Goal: Task Accomplishment & Management: Manage account settings

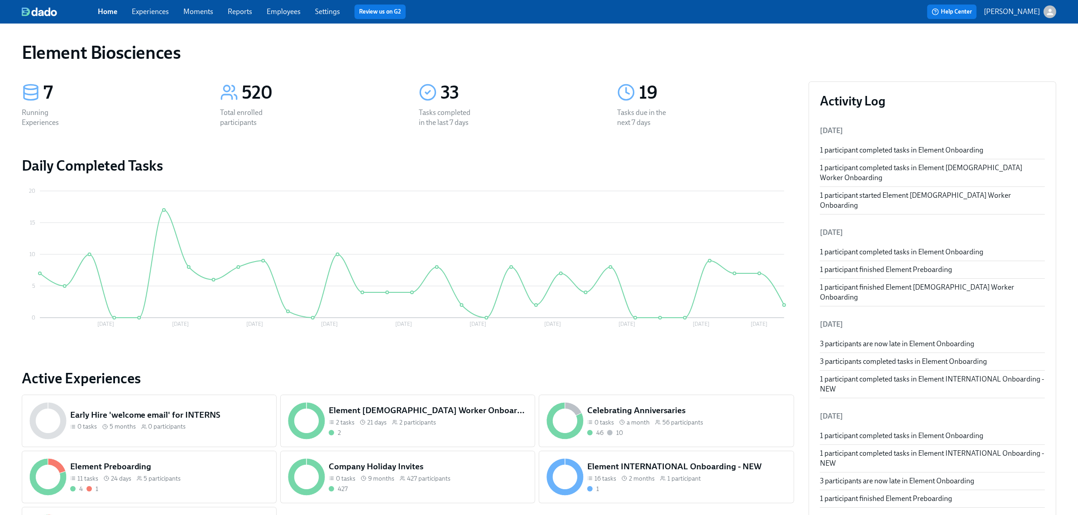
click at [155, 5] on div "Home Experiences Moments Reports Employees Settings Review us on G2" at bounding box center [338, 12] width 480 height 14
click at [158, 15] on link "Experiences" at bounding box center [150, 11] width 37 height 9
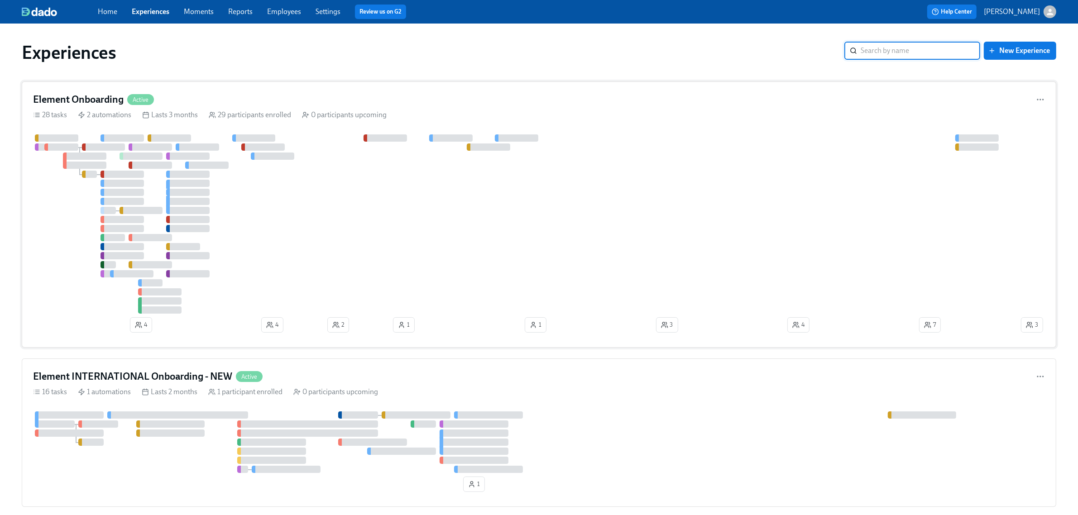
click at [170, 100] on div "Element Onboarding Active" at bounding box center [539, 100] width 1012 height 14
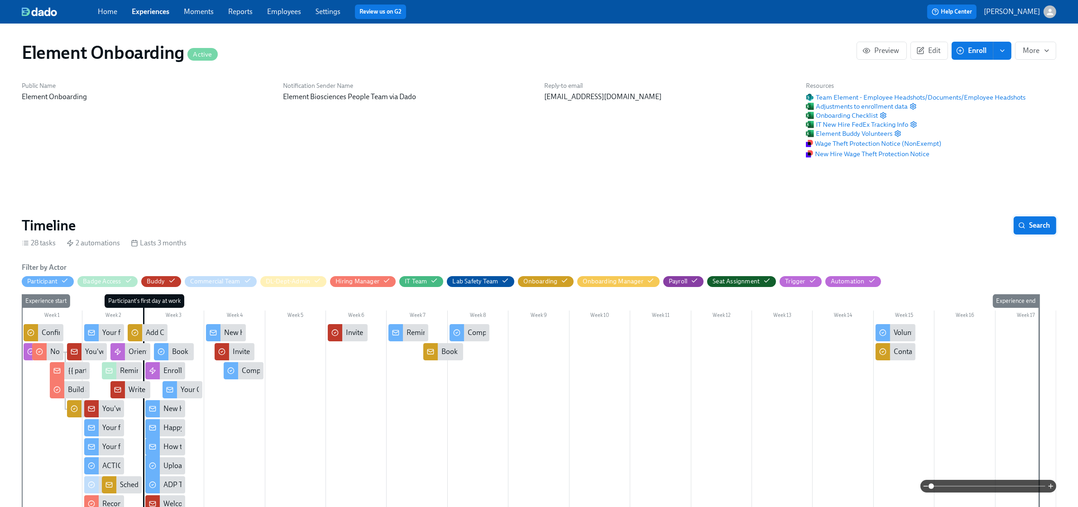
click at [1032, 226] on span "Search" at bounding box center [1035, 225] width 30 height 9
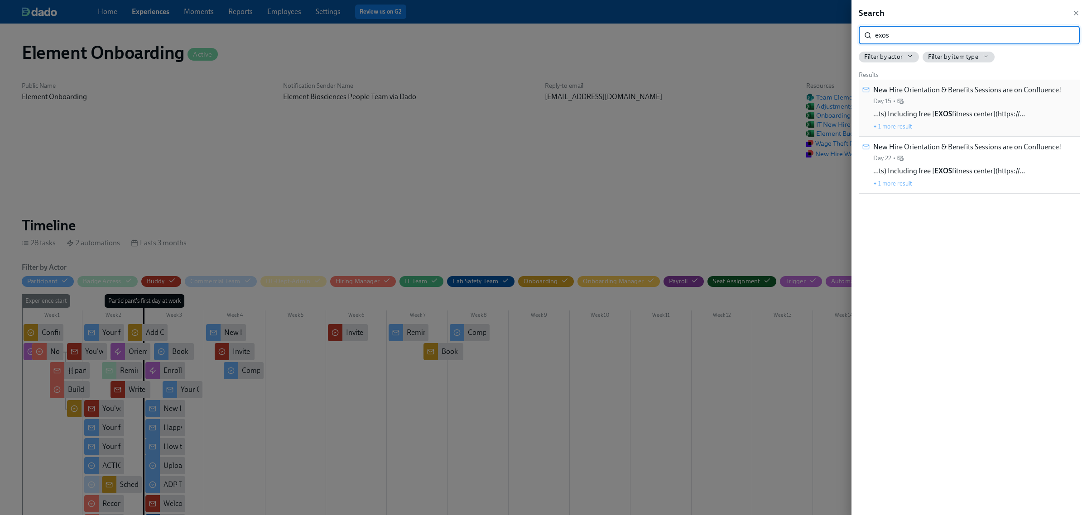
type input "exos"
click at [945, 114] on strong "EXOS" at bounding box center [943, 114] width 18 height 9
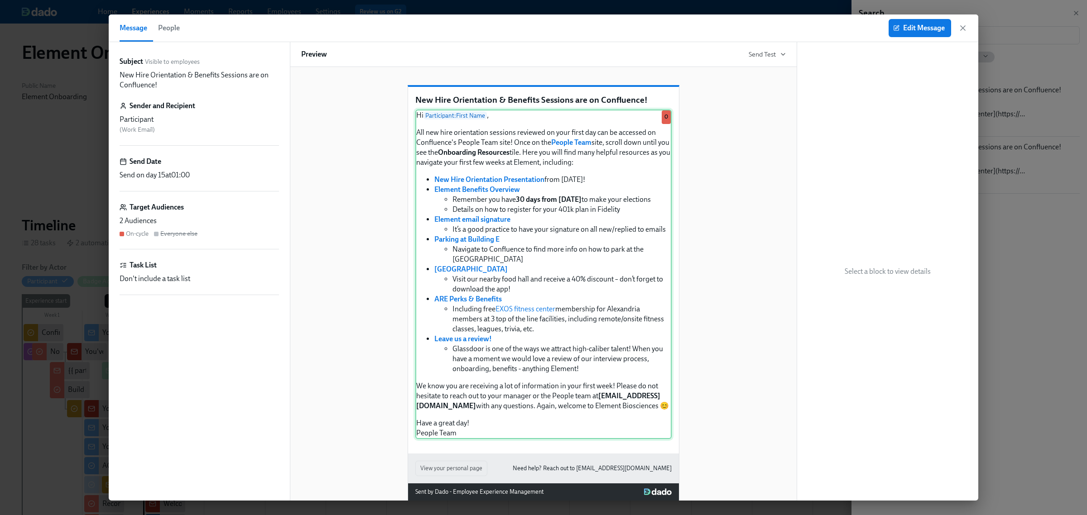
click at [596, 202] on div "Hi Participant : First Name , All new hire orientation sessions reviewed on you…" at bounding box center [543, 275] width 256 height 330
click at [915, 30] on span "Edit Message" at bounding box center [920, 28] width 50 height 9
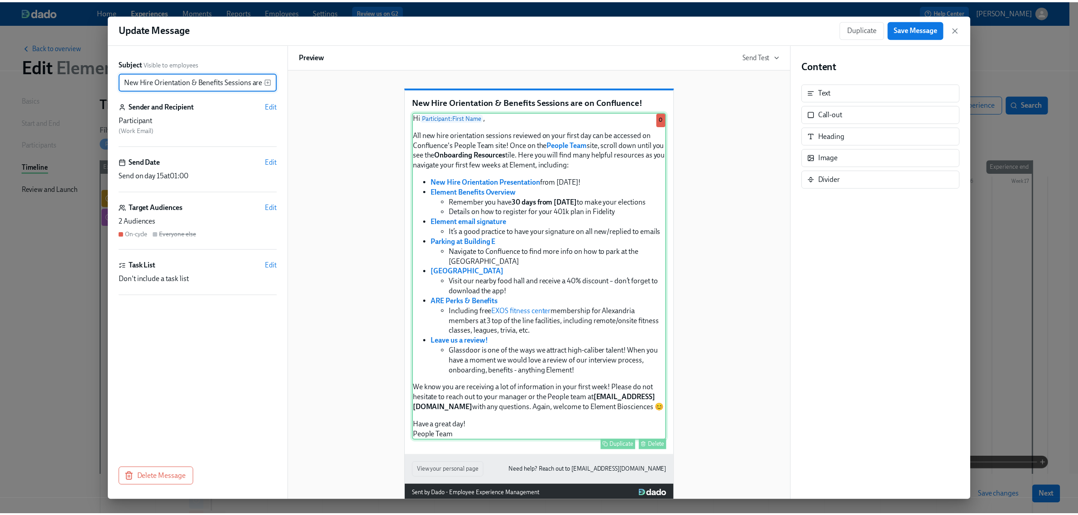
scroll to position [0, 46]
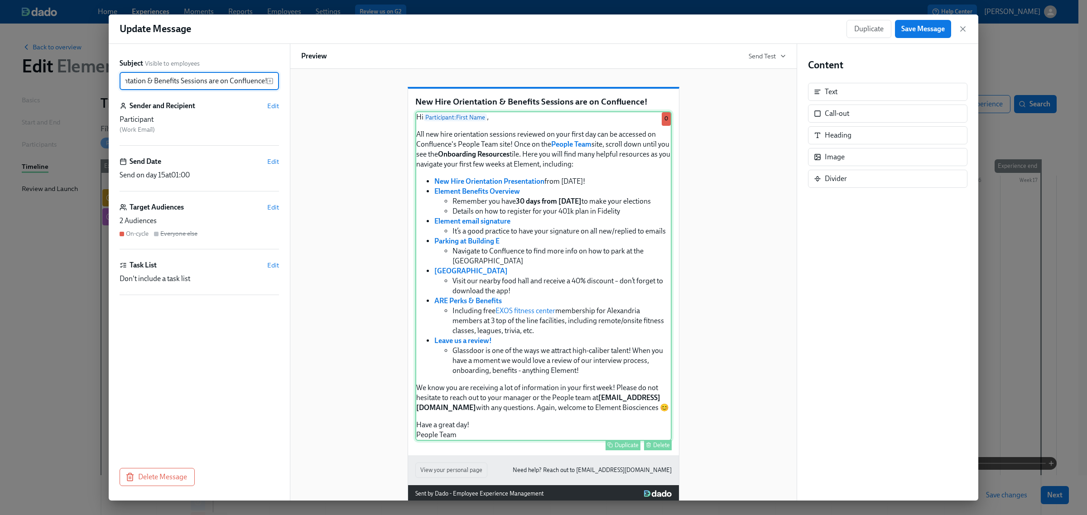
click at [608, 252] on div "Hi Participant : First Name , All new hire orientation sessions reviewed on you…" at bounding box center [543, 276] width 256 height 330
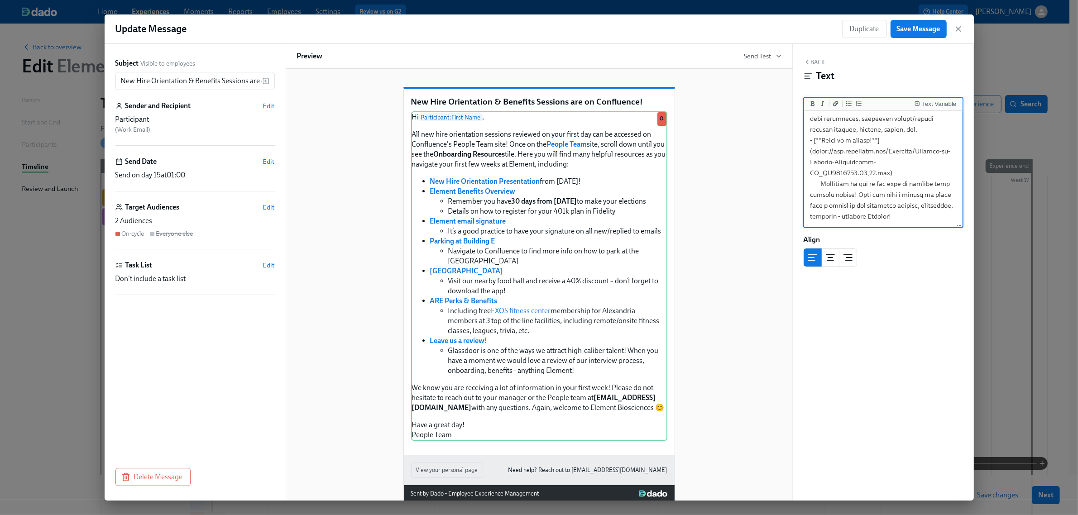
scroll to position [497, 0]
drag, startPoint x: 813, startPoint y: 138, endPoint x: 932, endPoint y: 143, distance: 119.2
paste textarea "ILOBO/pages/4391469372"
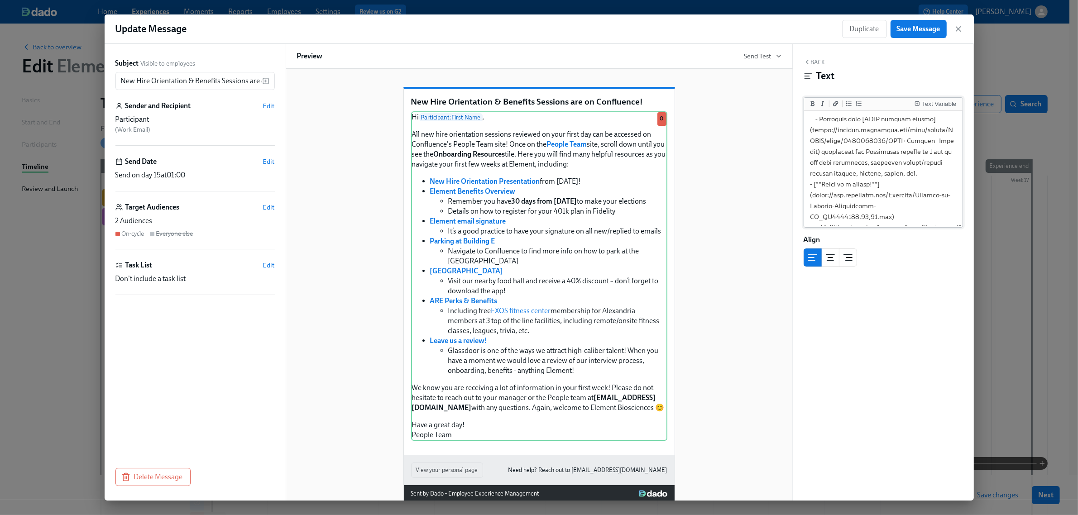
scroll to position [440, 0]
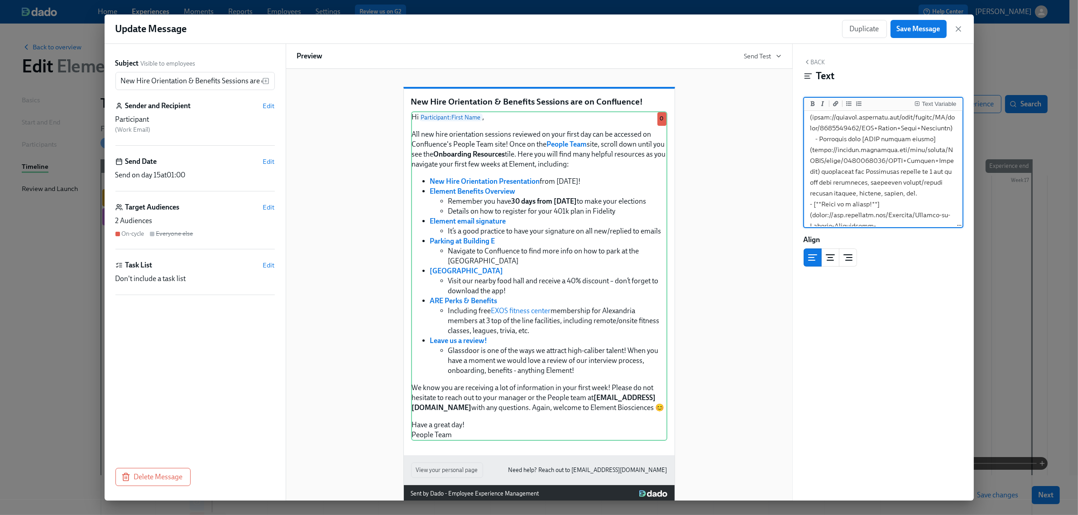
drag, startPoint x: 813, startPoint y: 150, endPoint x: 818, endPoint y: 168, distance: 18.8
click at [818, 168] on textarea at bounding box center [883, 31] width 155 height 716
paste textarea "ILOBO/pages/4391436494"
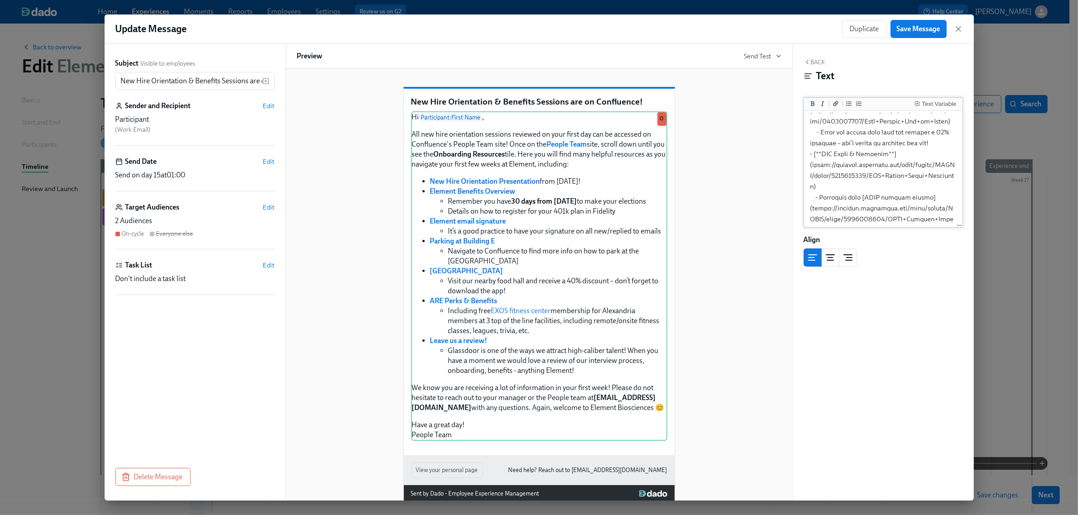
scroll to position [384, 0]
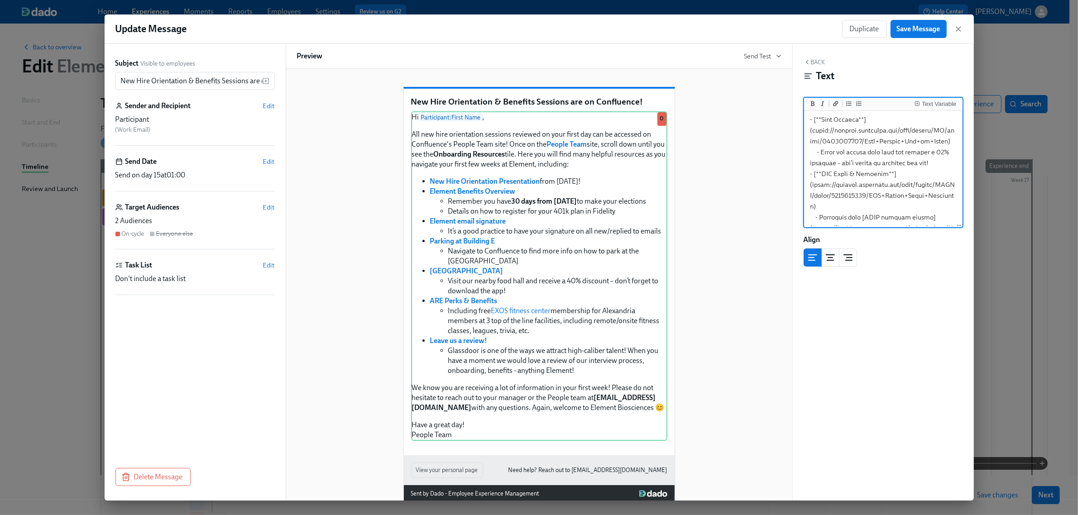
drag, startPoint x: 813, startPoint y: 143, endPoint x: 827, endPoint y: 161, distance: 22.6
click at [827, 161] on textarea at bounding box center [883, 97] width 155 height 737
paste textarea "ILOBO/pages/4393500798"
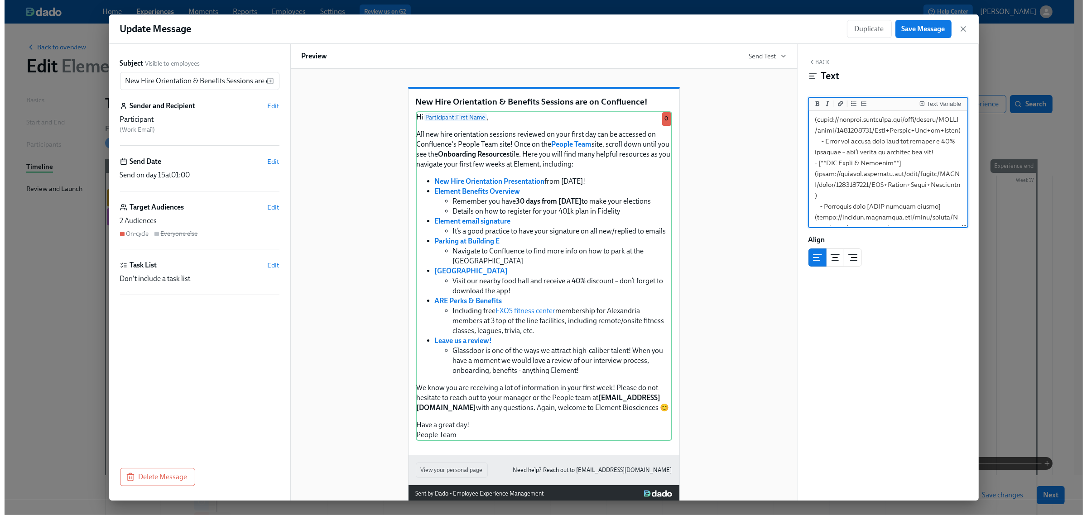
scroll to position [327, 0]
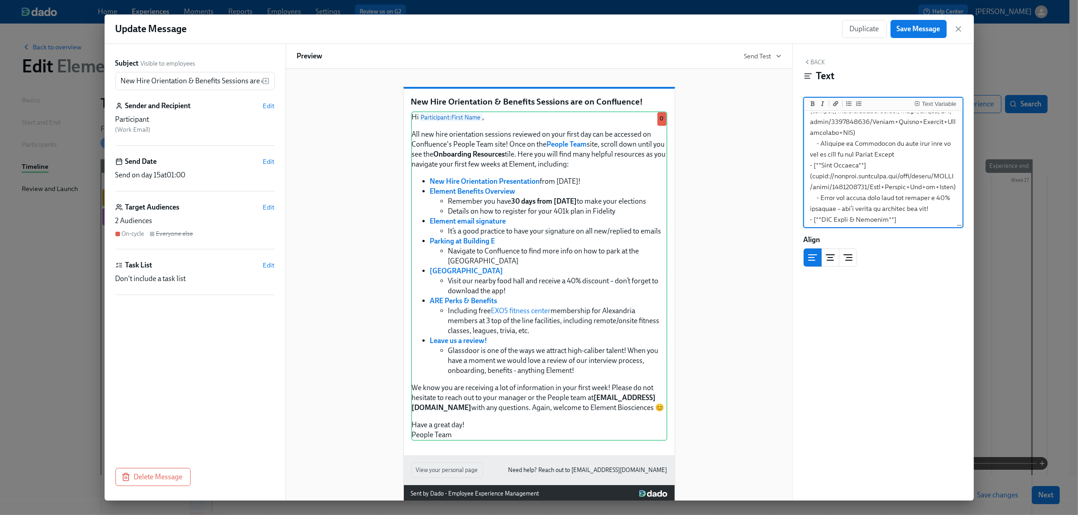
drag, startPoint x: 812, startPoint y: 130, endPoint x: 857, endPoint y: 153, distance: 50.6
click at [857, 153] on textarea at bounding box center [883, 144] width 155 height 716
paste textarea "ILOBO/pages/4390682864"
type textarea "Lo {{ ipsumdolors.ametcOnse }}, Adi eli sedd eiusmodtemp incididu utlabore et d…"
click at [928, 33] on span "Save Message" at bounding box center [918, 28] width 43 height 9
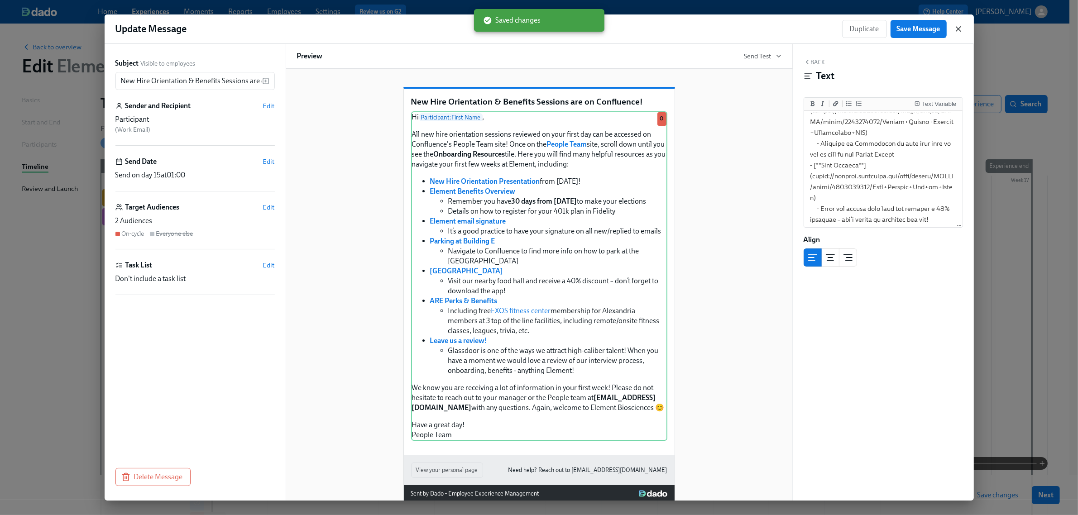
click at [959, 33] on icon "button" at bounding box center [958, 28] width 9 height 9
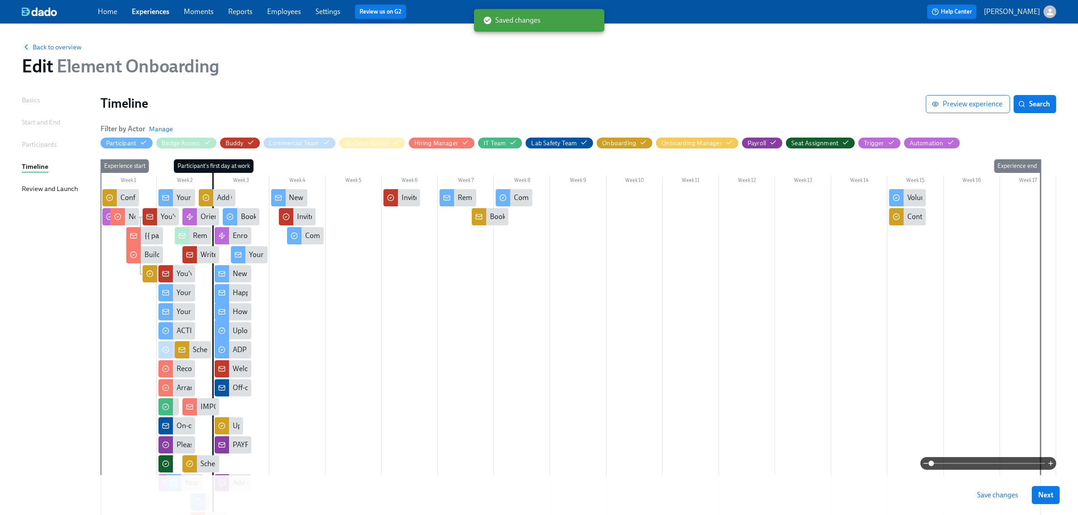
click at [1008, 499] on span "Save changes" at bounding box center [997, 495] width 41 height 9
click at [1024, 102] on circle "button" at bounding box center [1021, 103] width 5 height 5
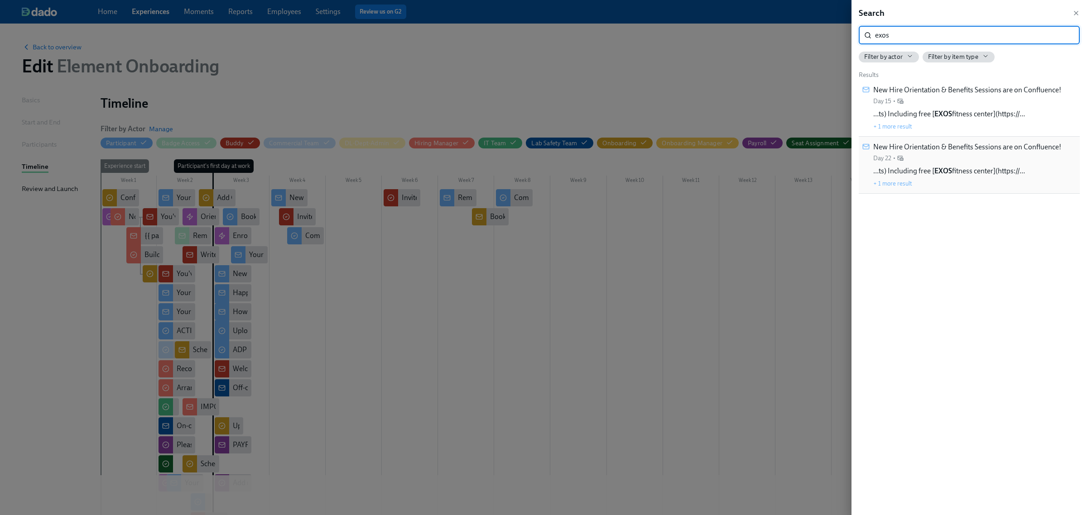
type input "exos"
click at [930, 168] on span "…ts) Including free [ EXOS fitness center](https://…" at bounding box center [949, 171] width 152 height 10
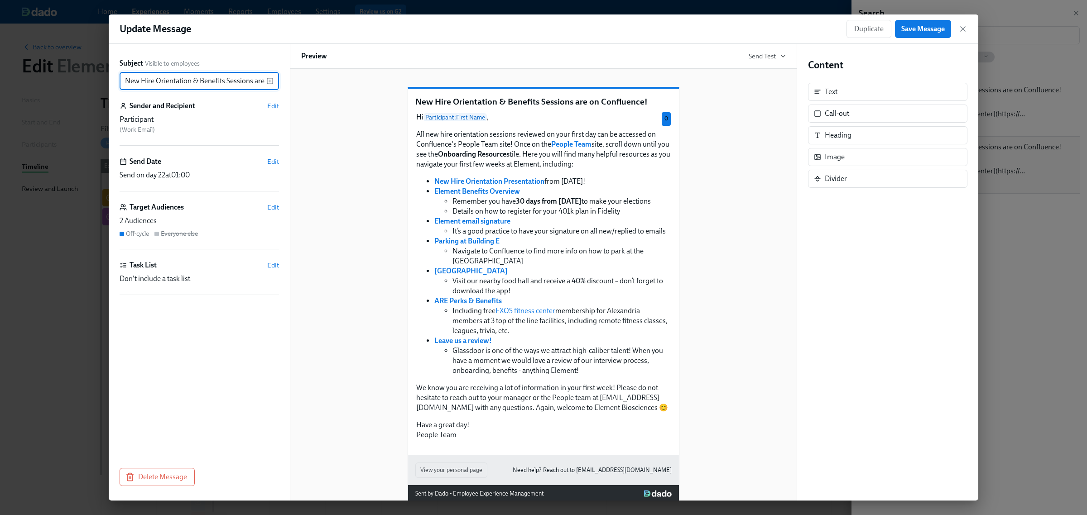
scroll to position [0, 46]
click at [967, 34] on div "Update Message Duplicate Save Message" at bounding box center [544, 28] width 870 height 29
click at [965, 30] on icon "button" at bounding box center [962, 28] width 9 height 9
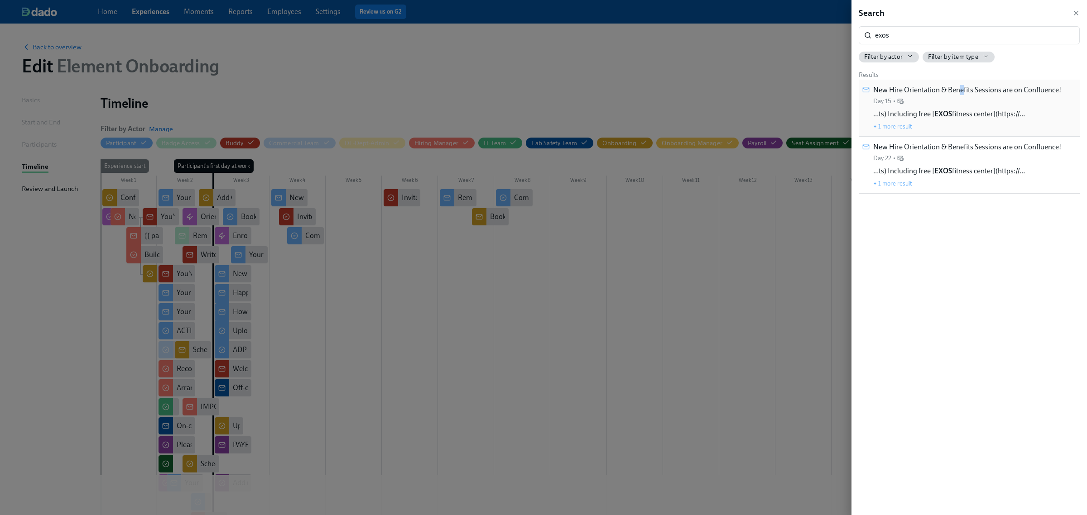
click at [961, 98] on div "New Hire Orientation & Benefits Sessions are on Confluence! Day 15 •" at bounding box center [967, 95] width 188 height 20
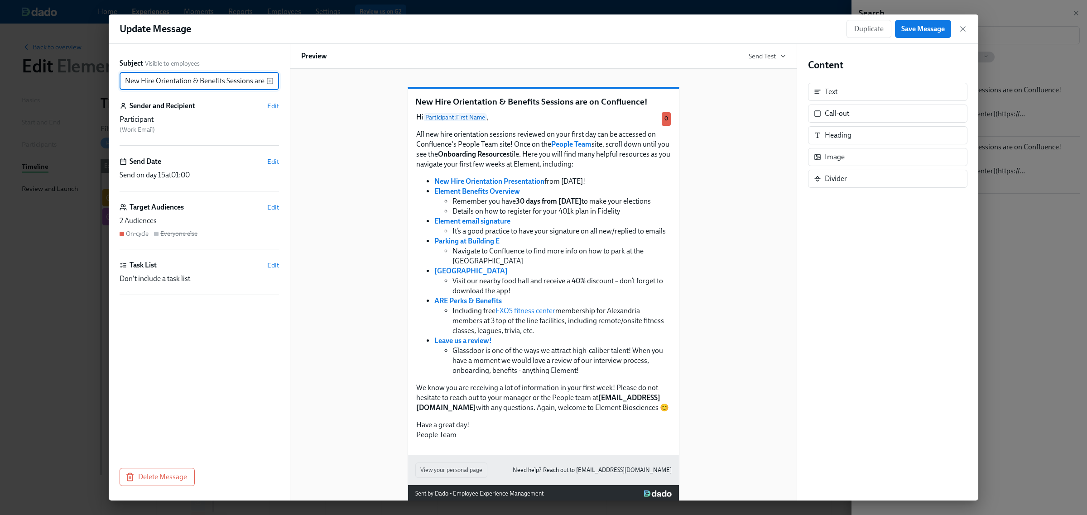
scroll to position [0, 46]
click at [967, 28] on icon "button" at bounding box center [962, 28] width 9 height 9
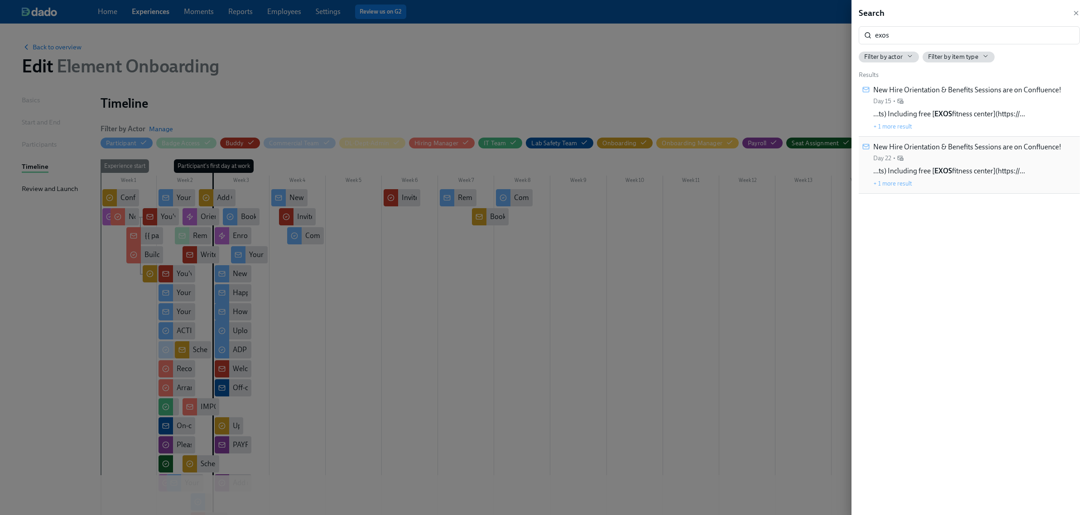
click at [970, 169] on span "…ts) Including free [ EXOS fitness center](https://…" at bounding box center [949, 171] width 152 height 10
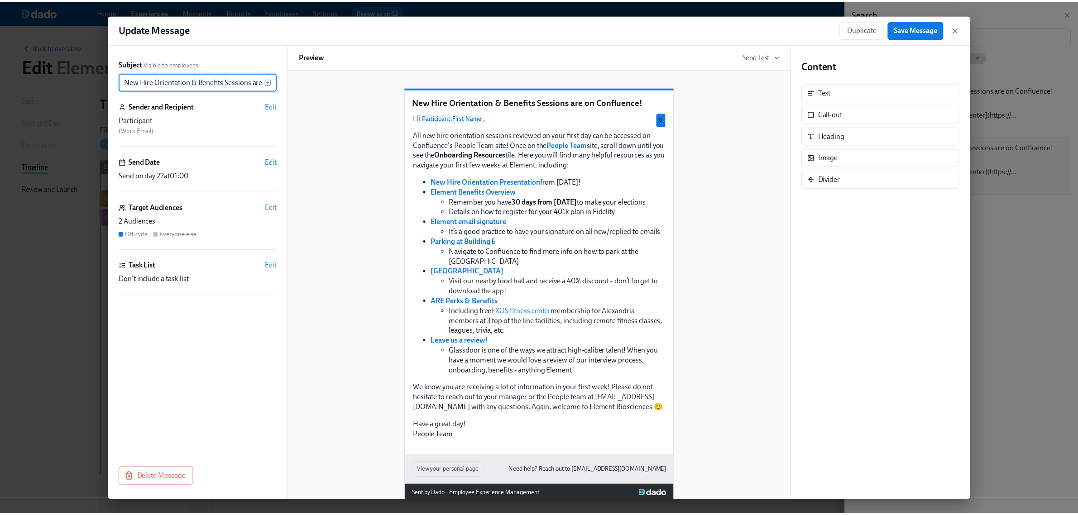
scroll to position [0, 46]
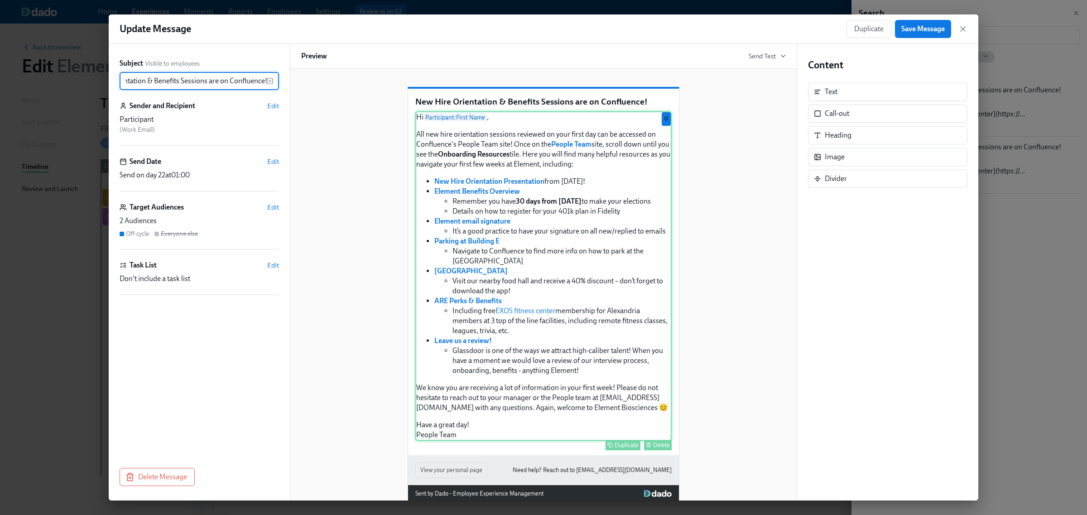
click at [584, 241] on div "Hi Participant : First Name , All new hire orientation sessions reviewed on you…" at bounding box center [543, 276] width 256 height 330
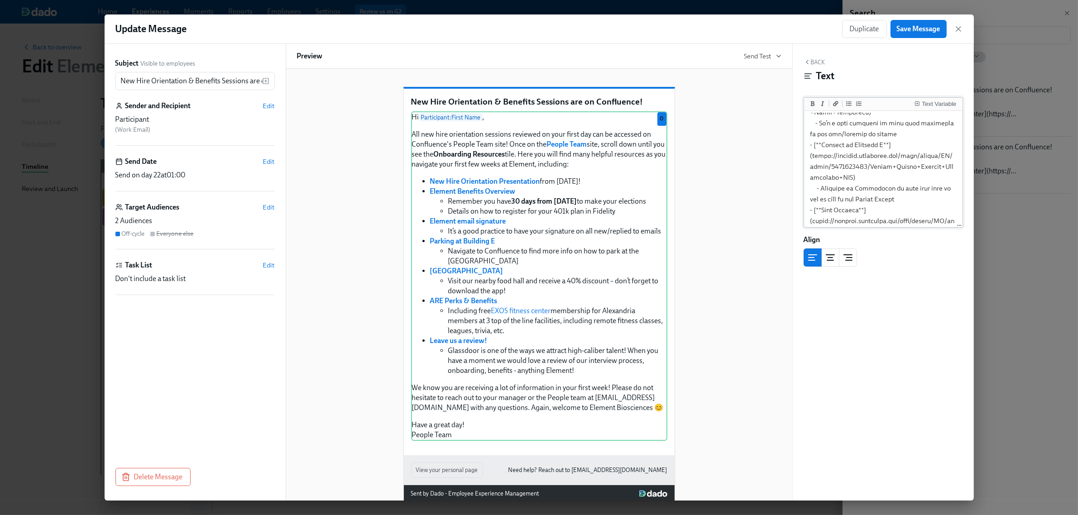
scroll to position [283, 0]
drag, startPoint x: 813, startPoint y: 178, endPoint x: 859, endPoint y: 196, distance: 49.8
click at [859, 196] on textarea at bounding box center [883, 182] width 155 height 705
paste textarea "ILOBO/pages/4390682864"
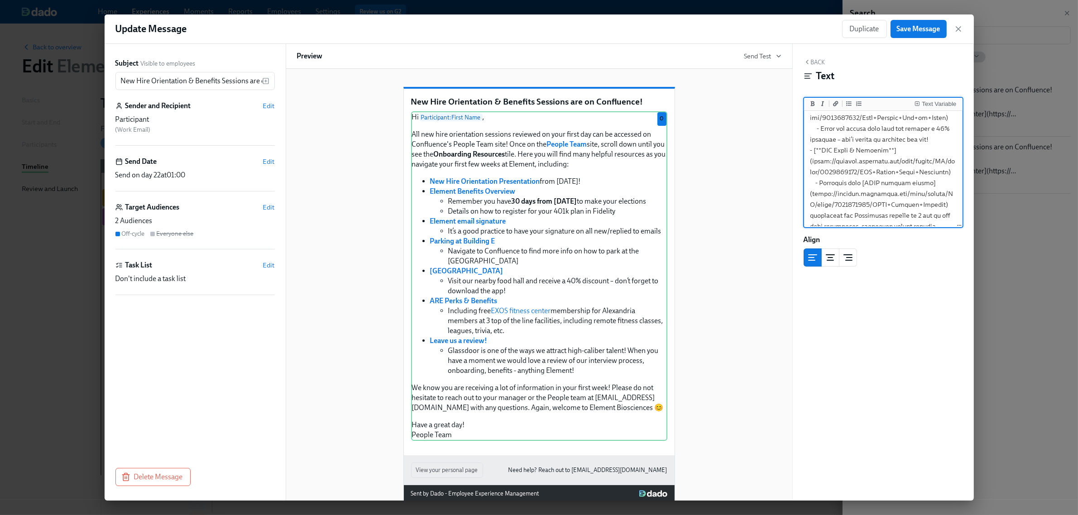
scroll to position [340, 0]
drag, startPoint x: 814, startPoint y: 187, endPoint x: 827, endPoint y: 205, distance: 22.4
click at [827, 205] on textarea at bounding box center [883, 125] width 155 height 705
paste textarea "ILOBO/pages/4393500798"
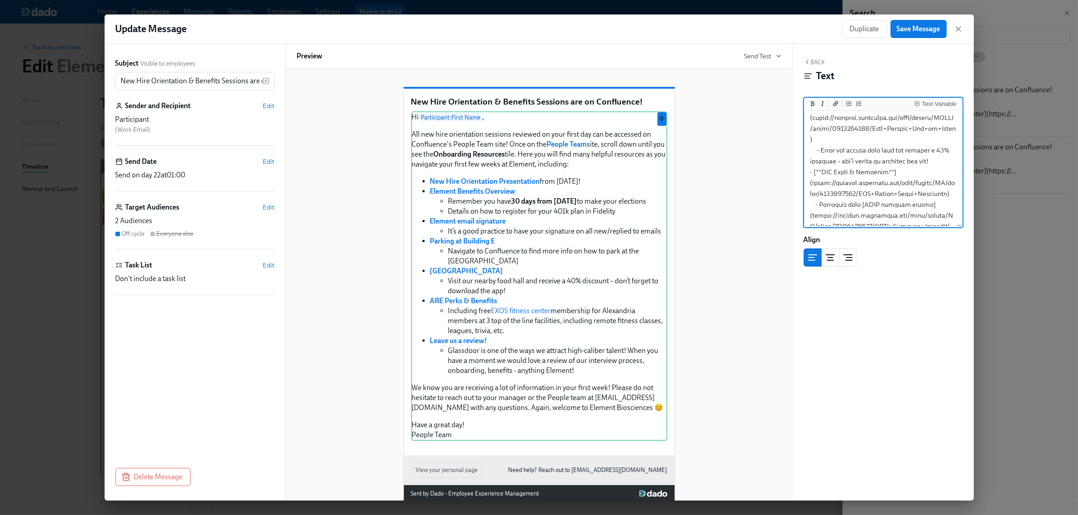
drag, startPoint x: 813, startPoint y: 195, endPoint x: 819, endPoint y: 214, distance: 19.9
click at [819, 214] on textarea at bounding box center [883, 79] width 155 height 726
paste textarea "ILOBO/pages/4391436494"
drag, startPoint x: 812, startPoint y: 181, endPoint x: 933, endPoint y: 189, distance: 121.6
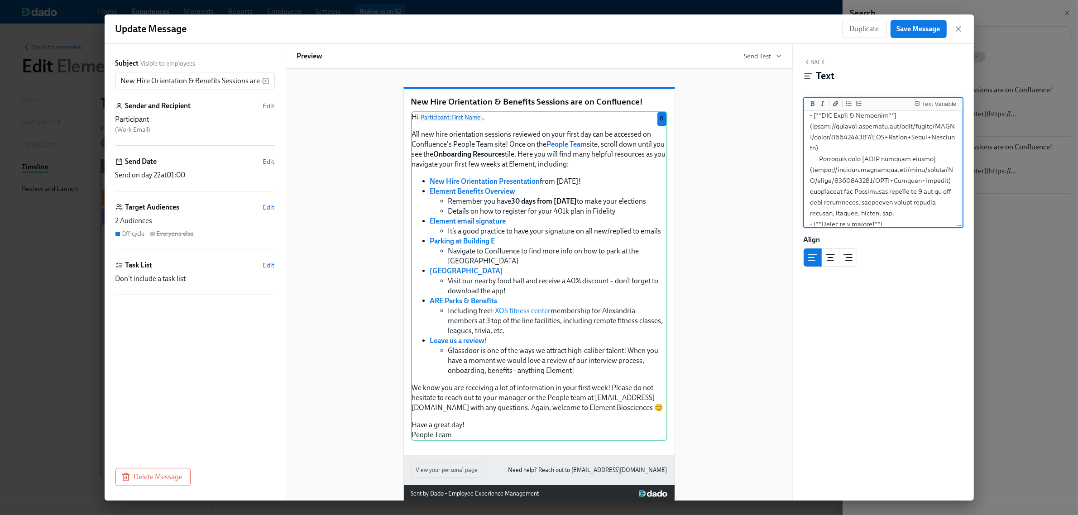
click at [933, 189] on textarea at bounding box center [883, 28] width 155 height 737
paste textarea "ILOBO/pages/4391469372"
type textarea "Lo {{ ipsumdolors.ametcOnse }}, Adi eli sedd eiusmodtemp incididu utlabore et d…"
click at [904, 31] on span "Save Message" at bounding box center [918, 28] width 43 height 9
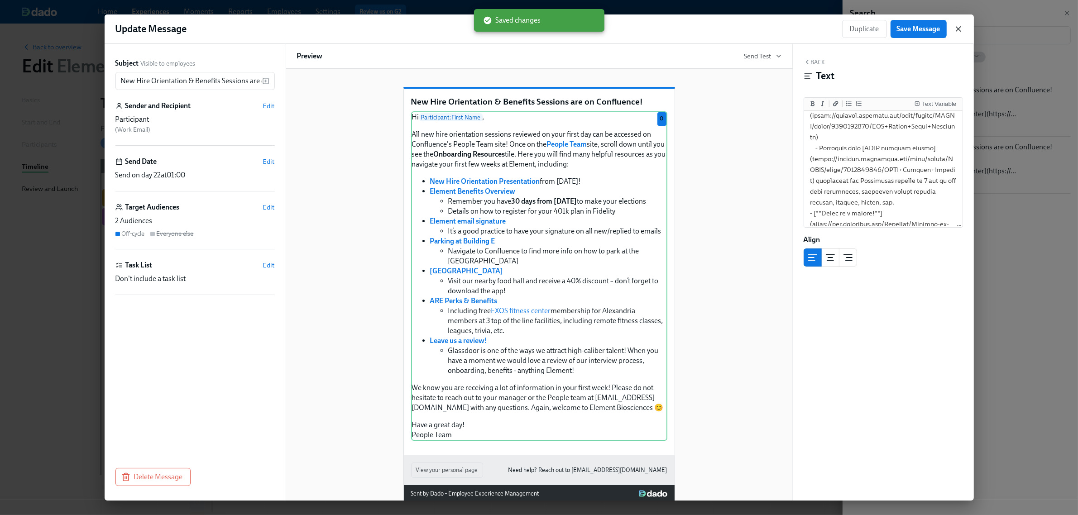
click at [956, 29] on icon "button" at bounding box center [958, 28] width 9 height 9
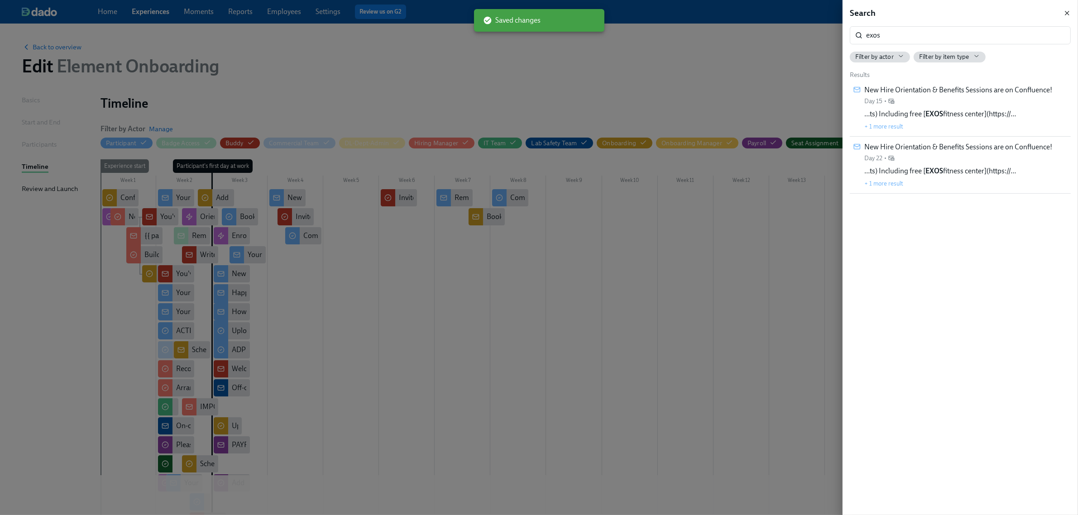
click at [1068, 14] on icon "button" at bounding box center [1068, 13] width 4 height 4
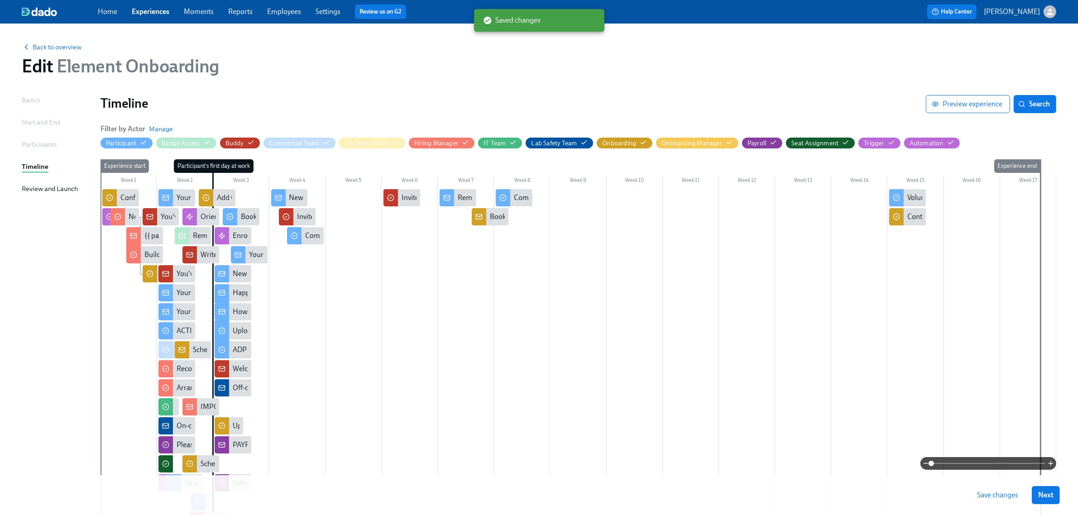
click at [990, 489] on button "Save changes" at bounding box center [998, 495] width 54 height 18
click at [159, 12] on link "Experiences" at bounding box center [151, 11] width 38 height 9
